Goal: Ask a question

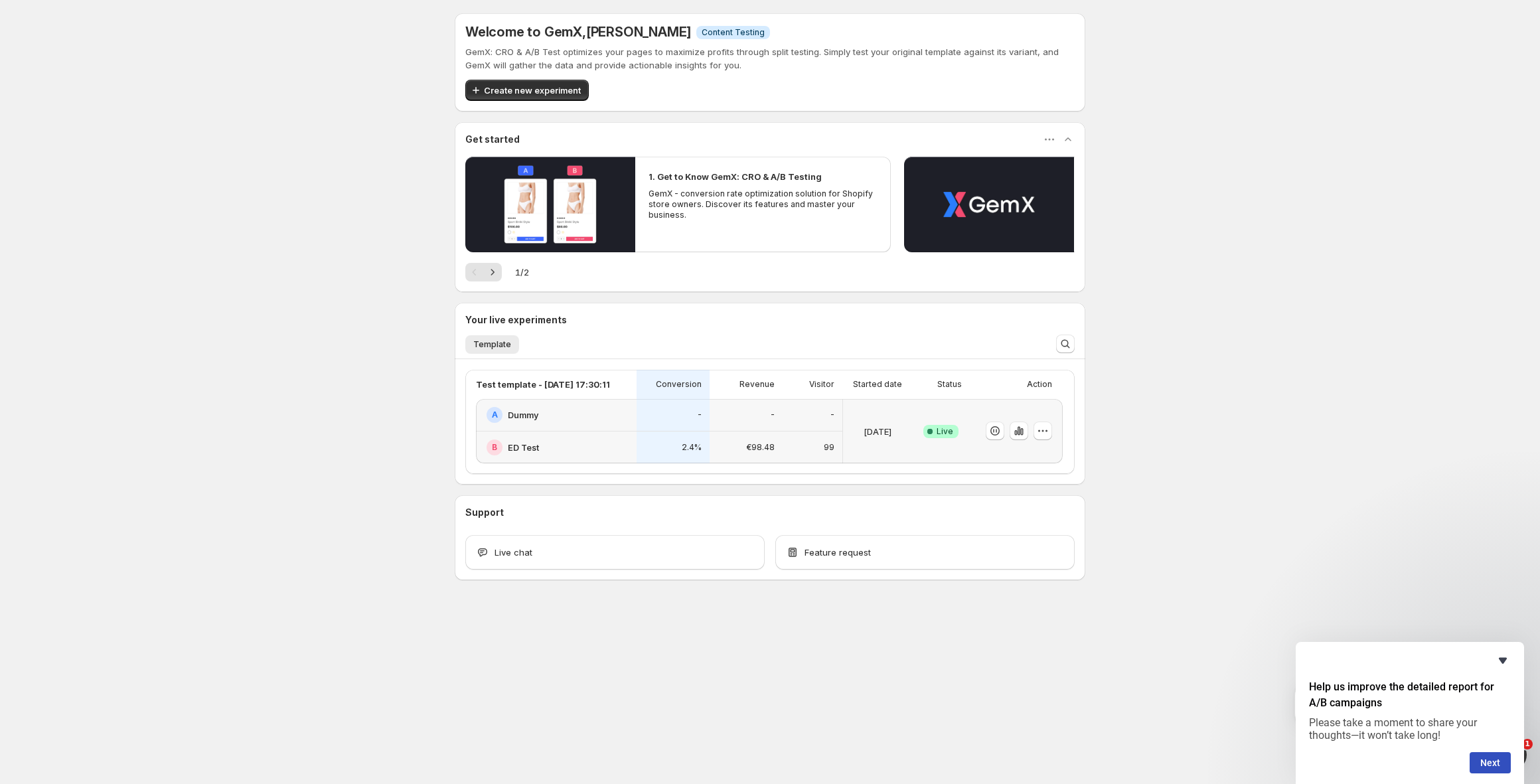
click at [1507, 660] on icon "Hide survey" at bounding box center [1503, 660] width 16 height 16
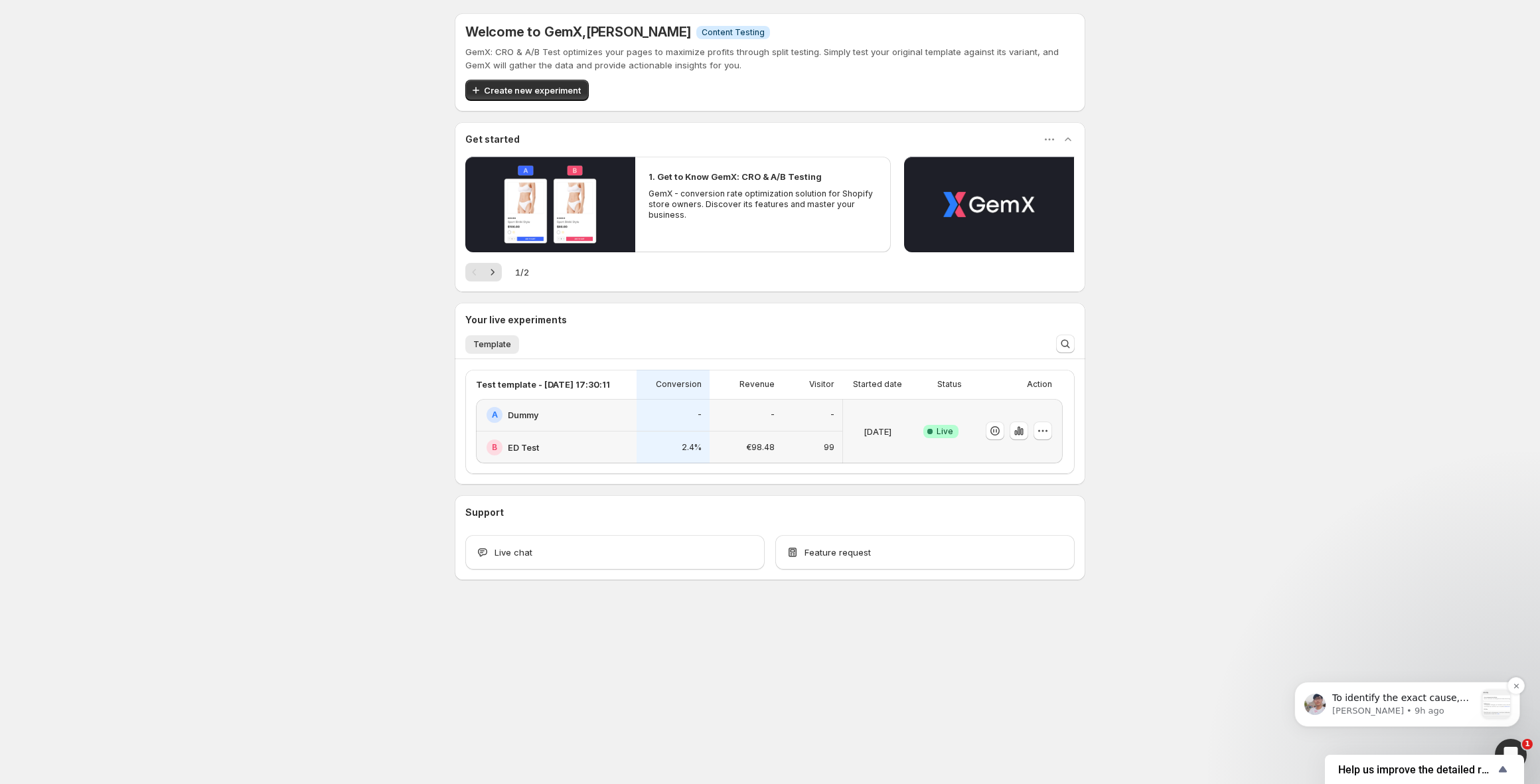
click at [1454, 717] on div "To identify the exact cause, could you please share some screenshots from your …" at bounding box center [1404, 705] width 143 height 27
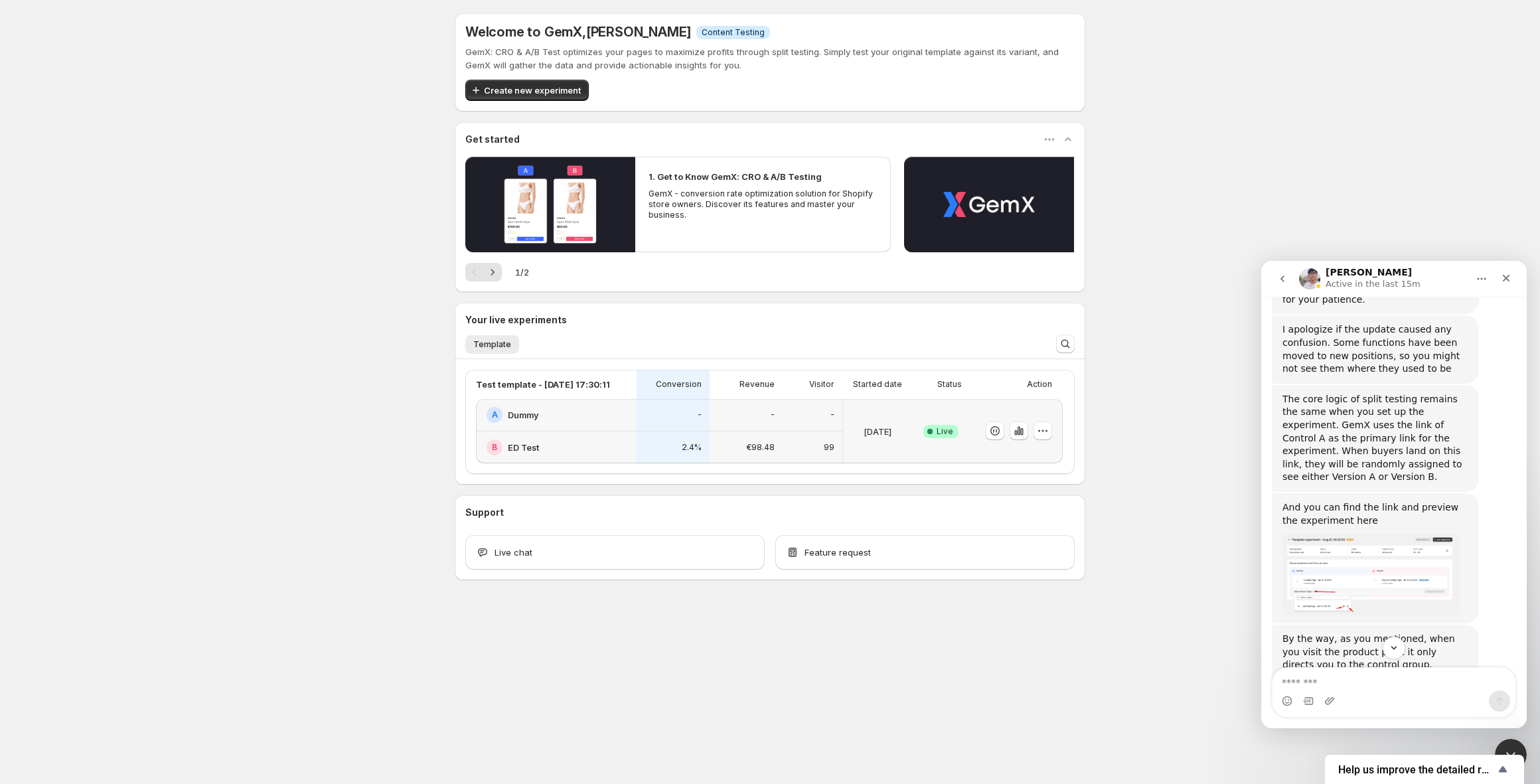
scroll to position [581, 0]
click at [1368, 527] on img "Antony says…" at bounding box center [1371, 567] width 178 height 81
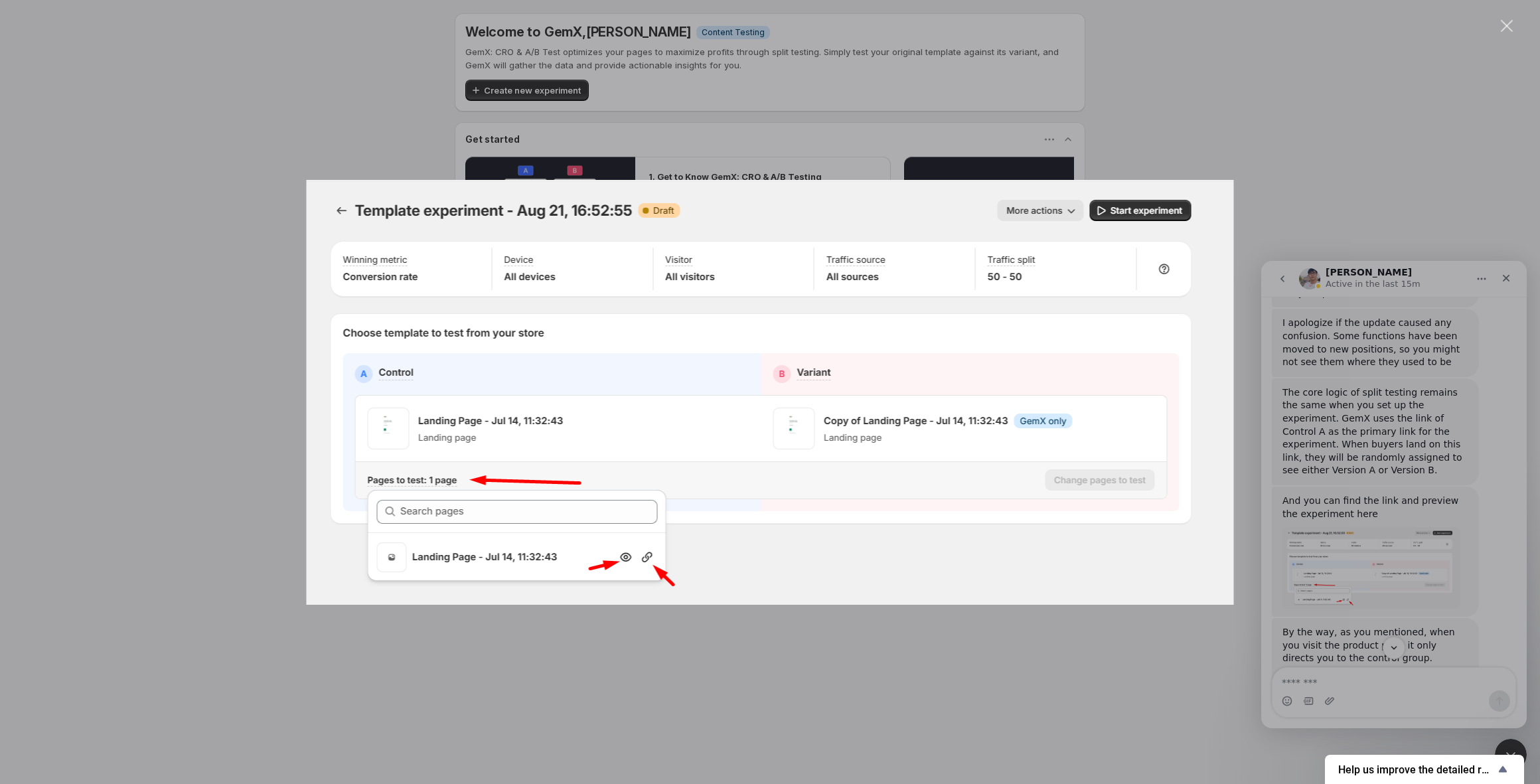
click at [1244, 156] on div "Intercom messenger" at bounding box center [770, 392] width 1540 height 784
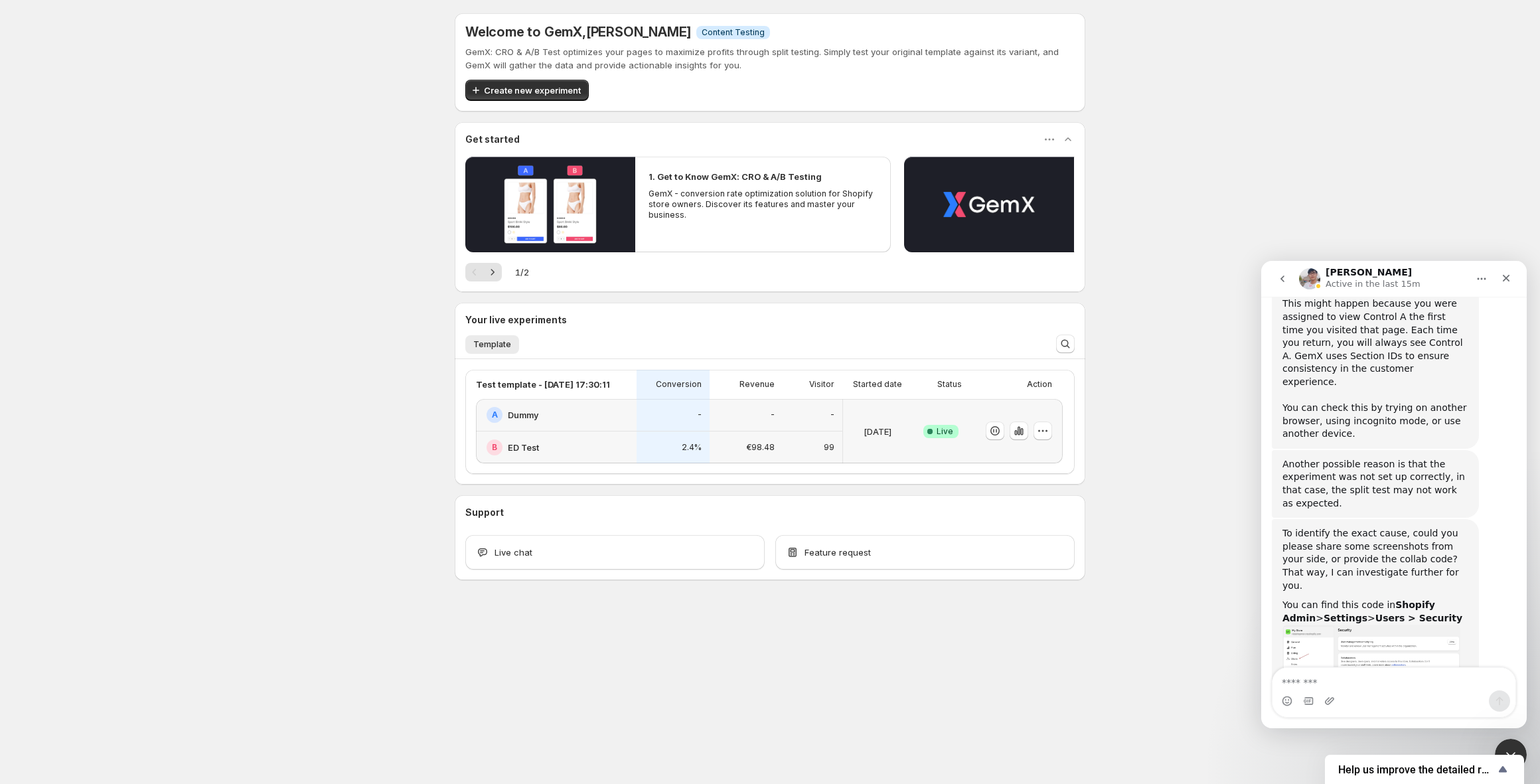
scroll to position [968, 0]
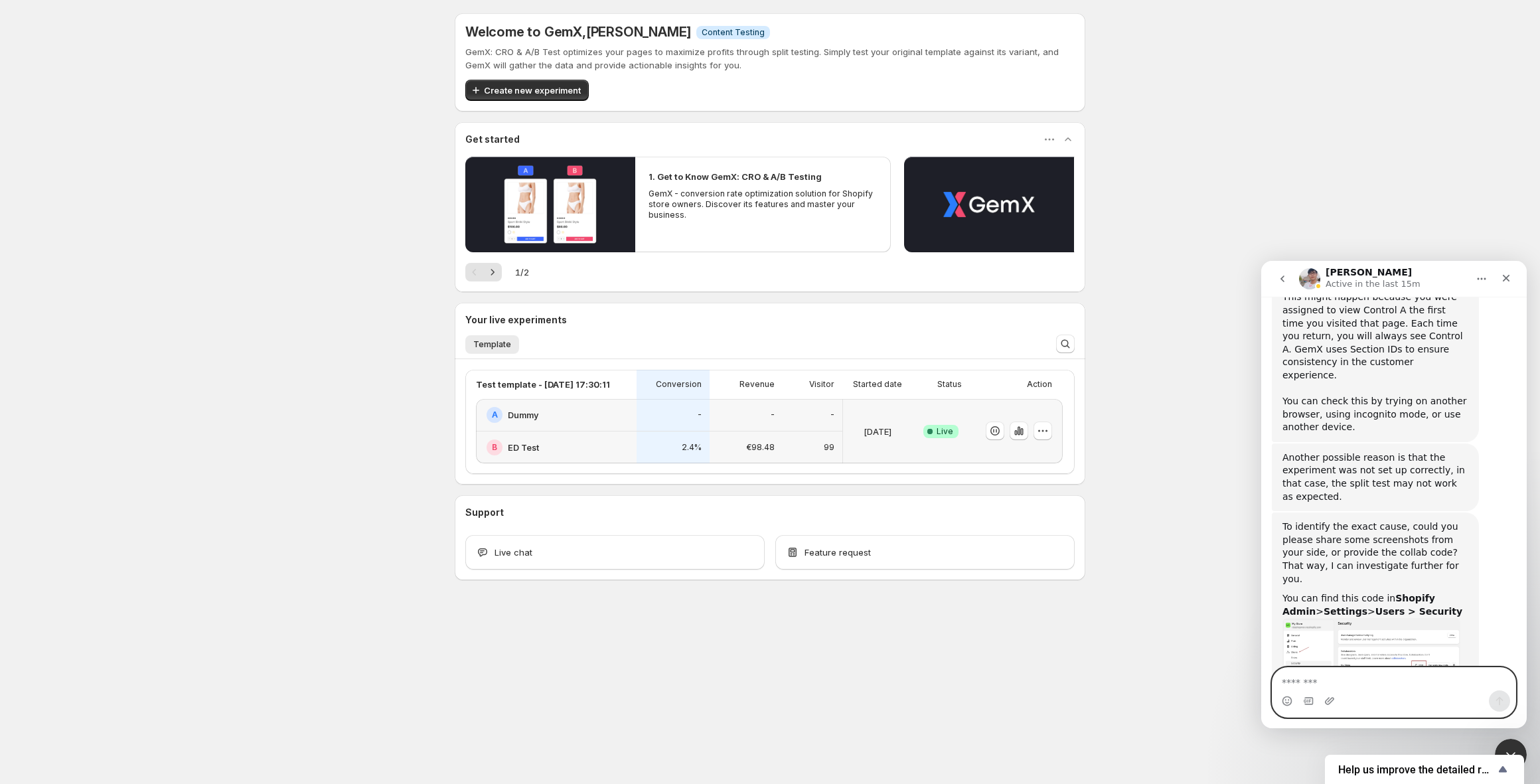
click at [1355, 681] on textarea "Message…" at bounding box center [1394, 678] width 243 height 22
type textarea "**********"
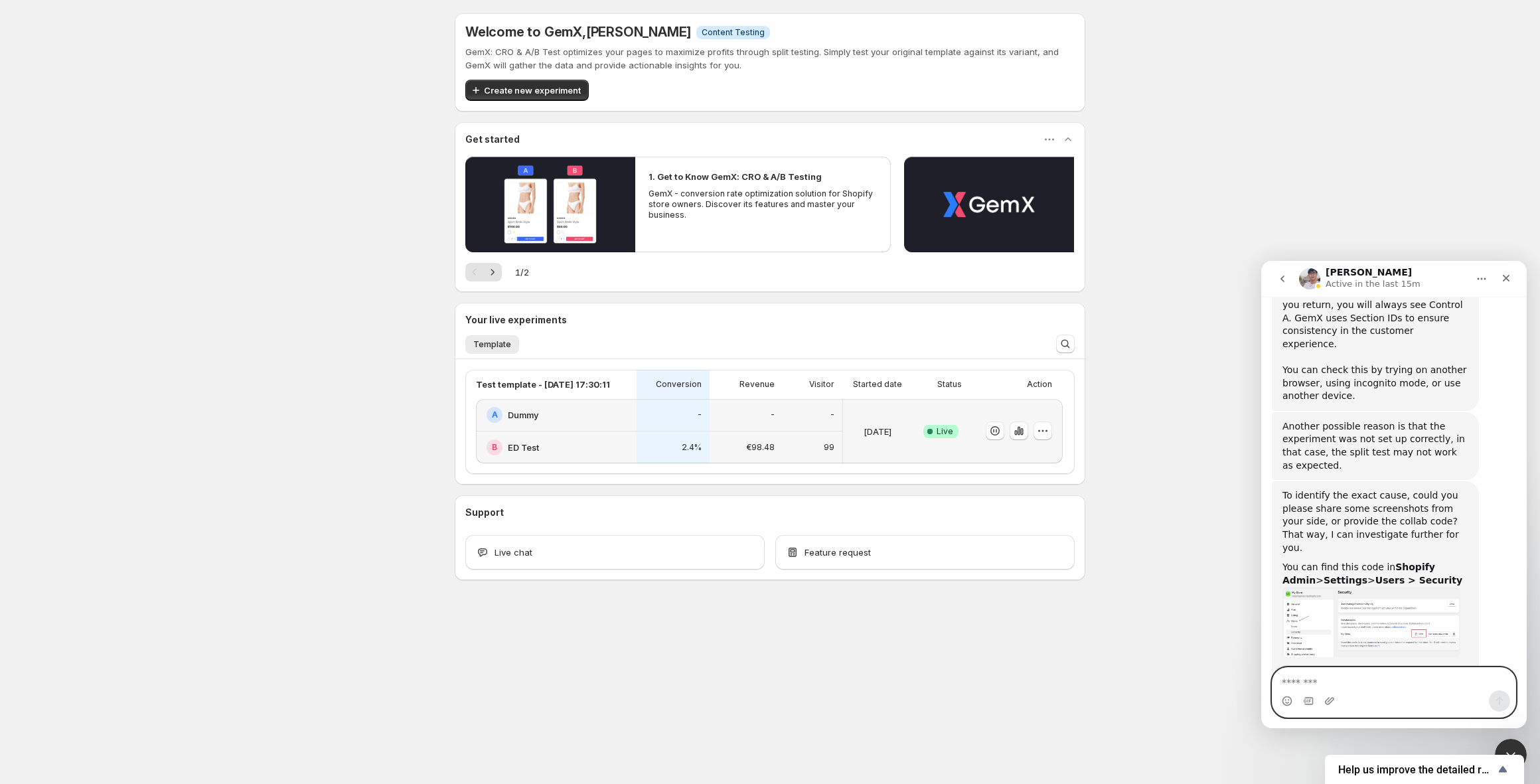
scroll to position [976, 0]
